Goal: Task Accomplishment & Management: Use online tool/utility

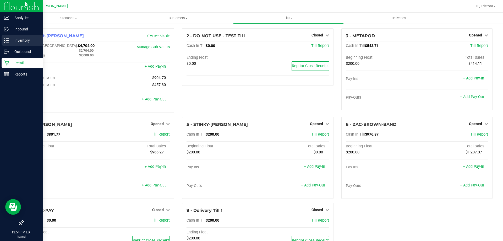
click at [17, 40] on p "Inventory" at bounding box center [24, 40] width 31 height 6
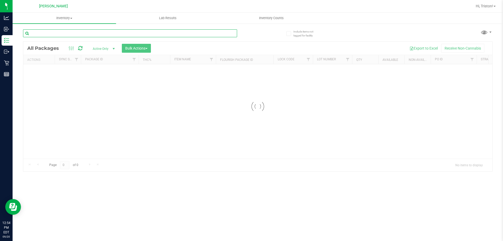
click at [82, 34] on input "text" at bounding box center [130, 33] width 214 height 8
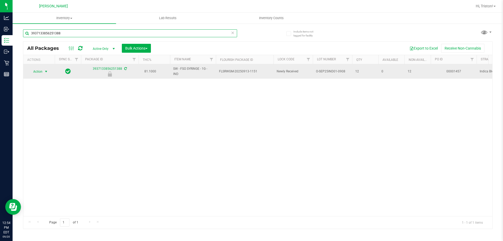
type input "3937133856251388"
click at [44, 70] on span "select" at bounding box center [46, 71] width 7 height 7
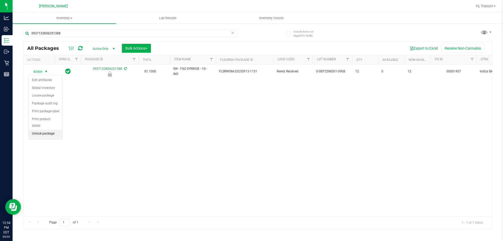
click at [34, 130] on li "Unlock package" at bounding box center [46, 134] width 34 height 8
